Goal: Check status: Check status

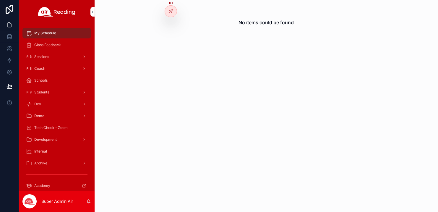
click at [0, 0] on icon at bounding box center [0, 0] width 0 height 0
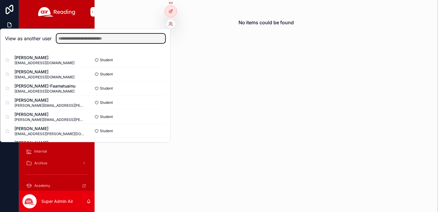
click at [118, 36] on input "text" at bounding box center [110, 38] width 109 height 9
paste input "**********"
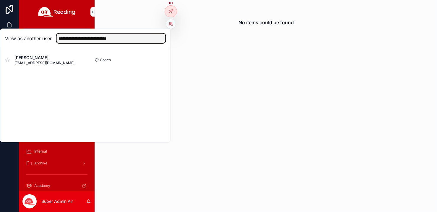
type input "**********"
click at [0, 0] on button "Select" at bounding box center [0, 0] width 0 height 0
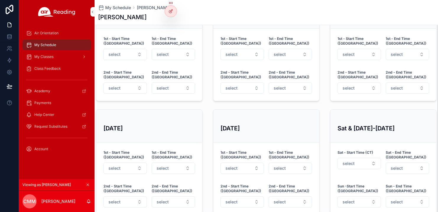
scroll to position [292, 0]
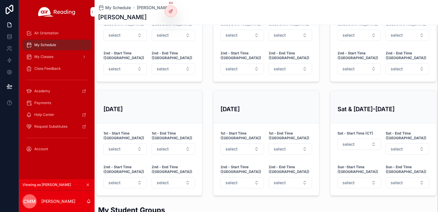
click at [57, 32] on span "Air Orientation" at bounding box center [46, 33] width 24 height 5
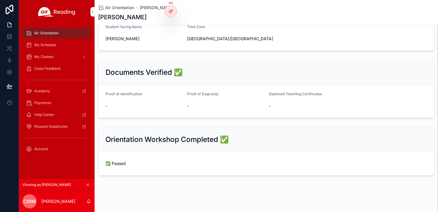
scroll to position [229, 0]
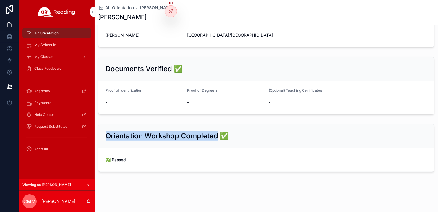
drag, startPoint x: 108, startPoint y: 136, endPoint x: 219, endPoint y: 134, distance: 111.7
click at [219, 134] on h2 "Orientation Workshop Completed ✅" at bounding box center [166, 135] width 123 height 9
copy h2 "Orientation Workshop Completed"
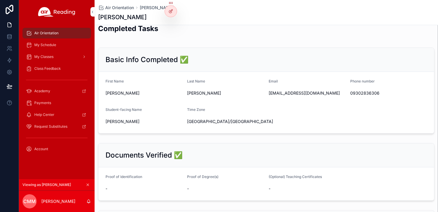
scroll to position [0, 0]
